Goal: Information Seeking & Learning: Learn about a topic

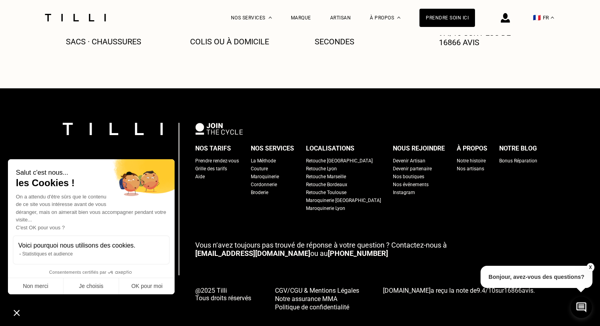
scroll to position [475, 0]
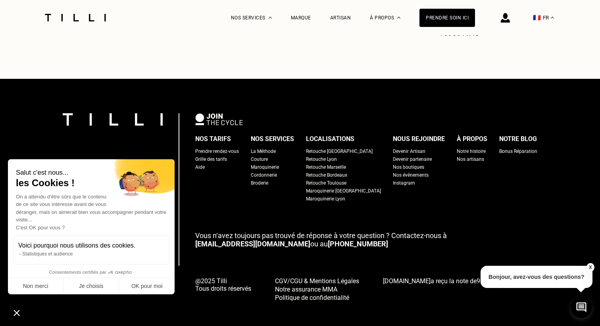
click at [218, 155] on div "Grille des tarifs" at bounding box center [211, 159] width 32 height 8
select select "FR"
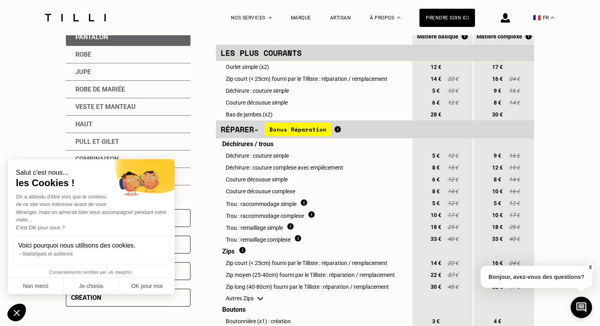
scroll to position [208, 0]
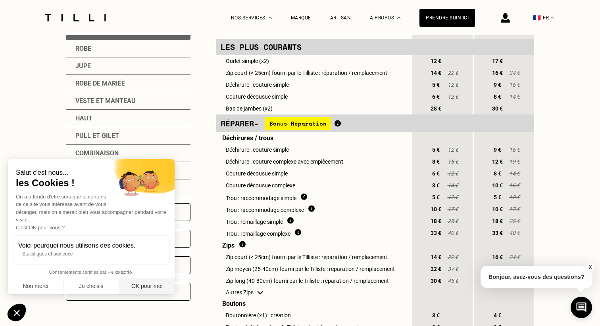
click at [147, 285] on button "OK pour moi" at bounding box center [147, 286] width 56 height 17
checkbox input "true"
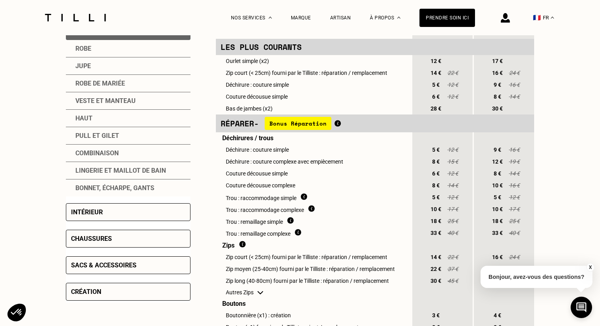
click at [123, 268] on div "Sacs & accessoires" at bounding box center [103, 266] width 65 height 8
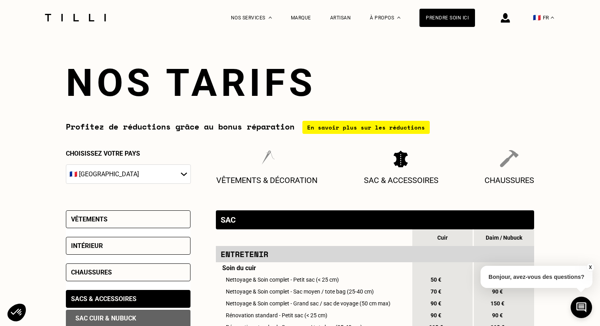
scroll to position [475, 0]
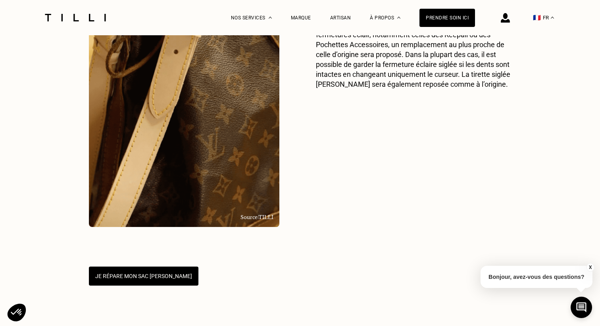
scroll to position [1402, 0]
